Goal: Information Seeking & Learning: Learn about a topic

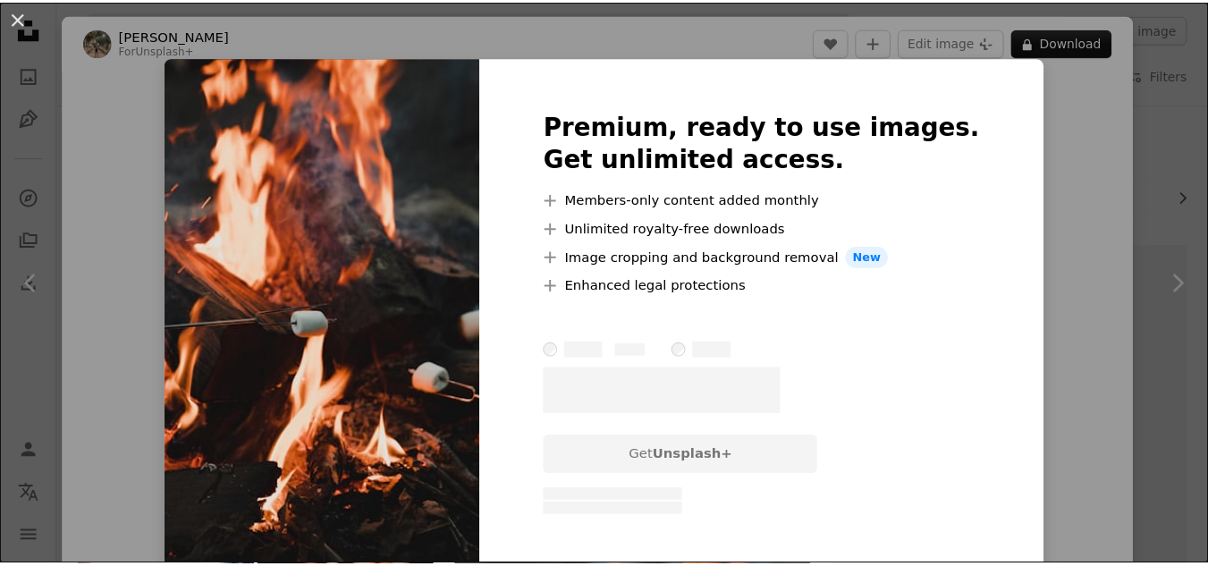
scroll to position [983, 0]
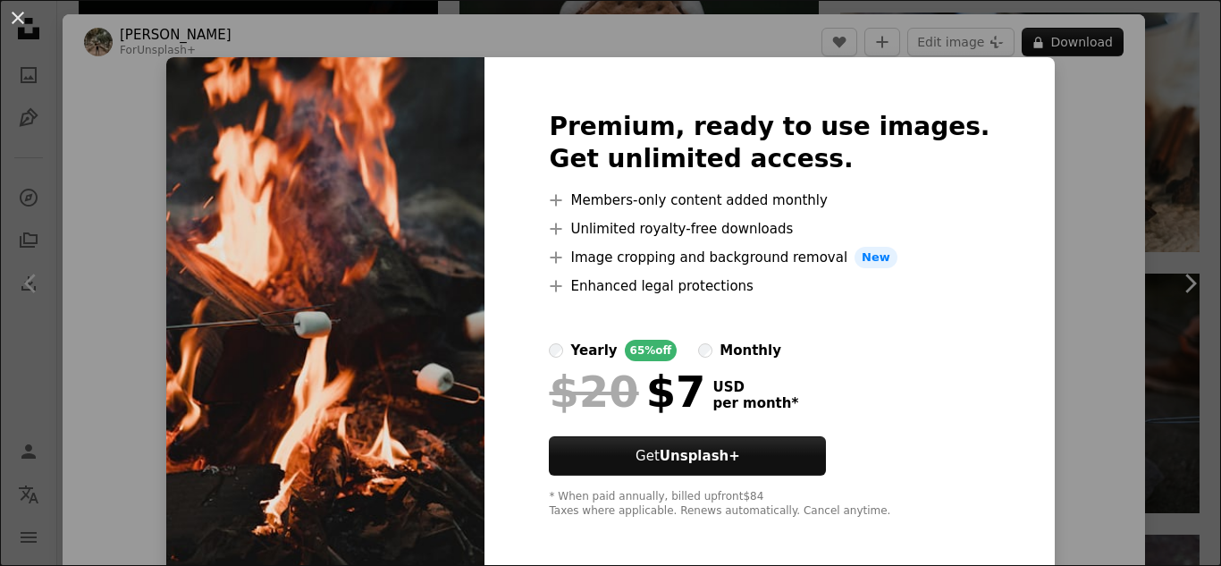
click at [426, 254] on img at bounding box center [325, 314] width 318 height 515
click at [22, 14] on button "An X shape" at bounding box center [17, 17] width 21 height 21
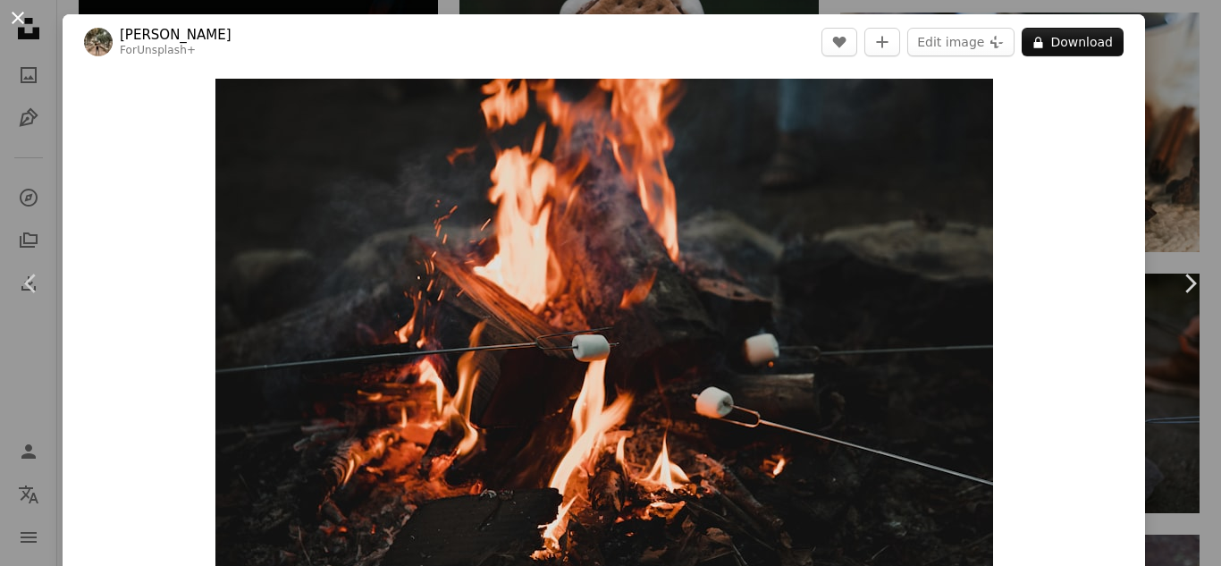
click at [18, 14] on button "An X shape" at bounding box center [17, 17] width 21 height 21
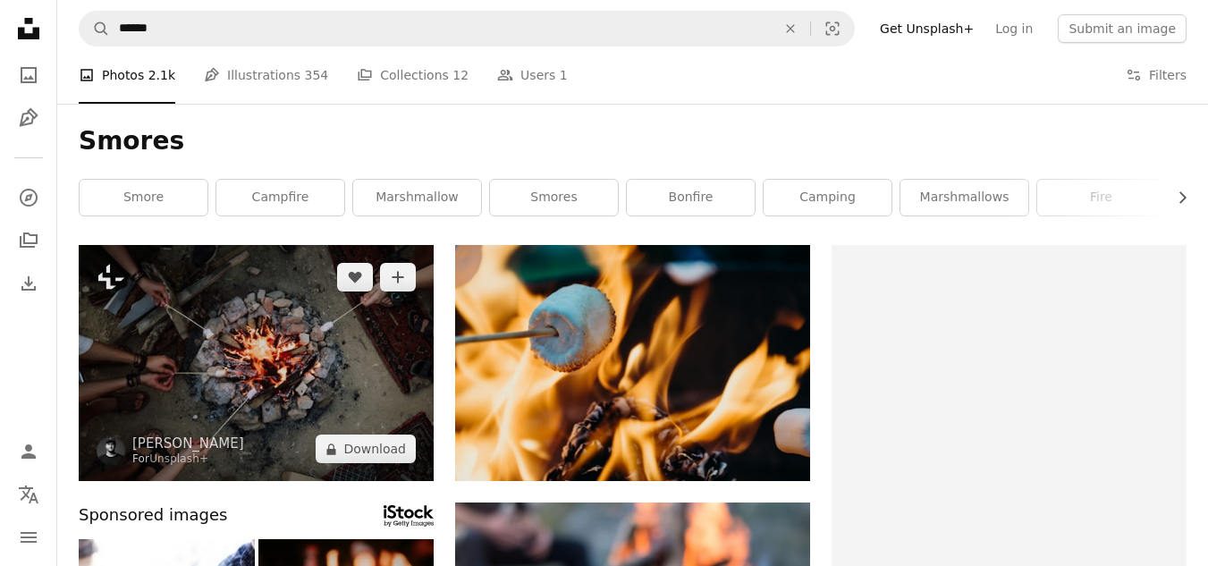
click at [165, 341] on img at bounding box center [256, 363] width 355 height 236
